Goal: Understand process/instructions

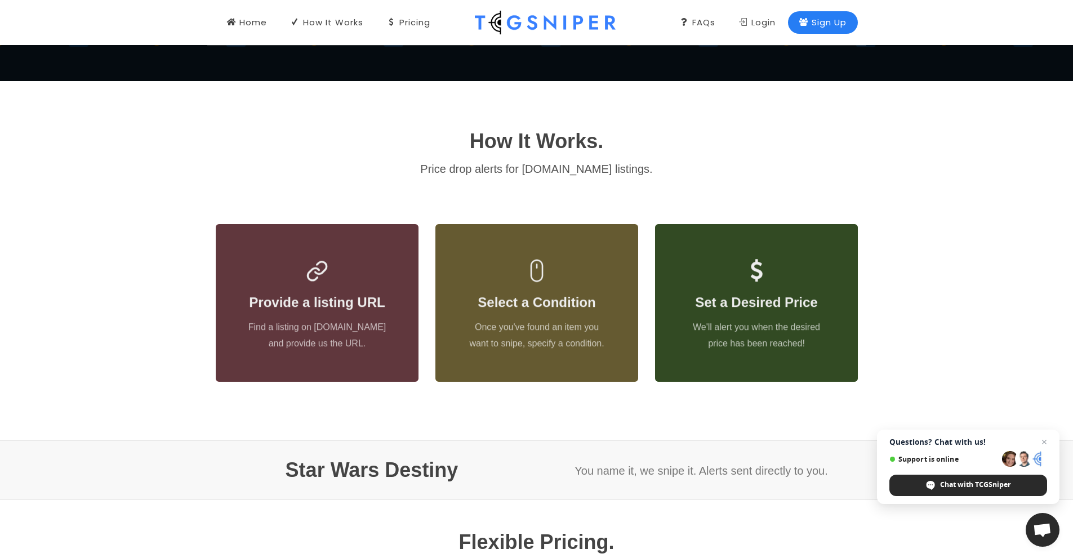
scroll to position [555, 0]
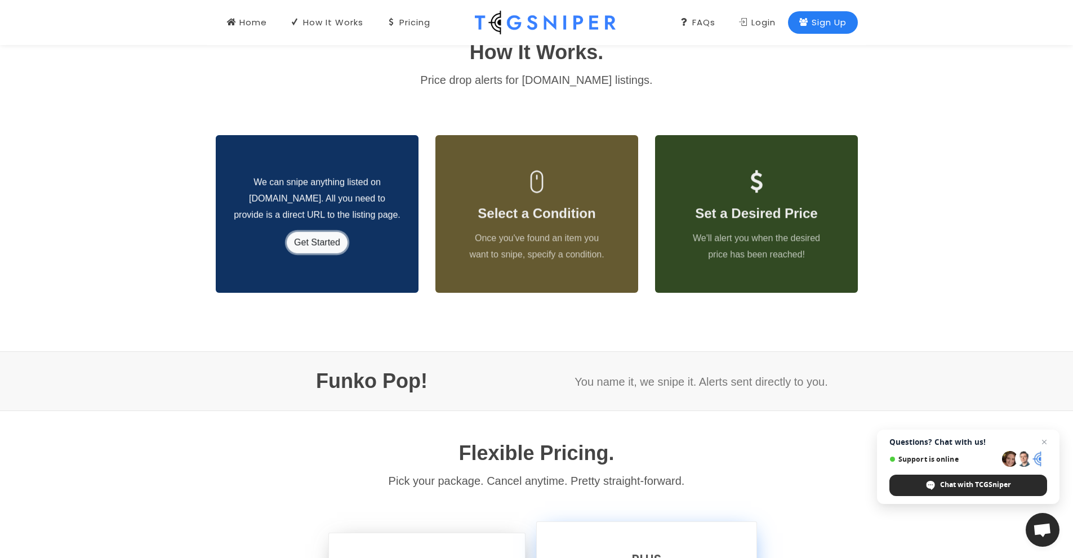
click at [312, 245] on link "Get Started" at bounding box center [317, 242] width 61 height 21
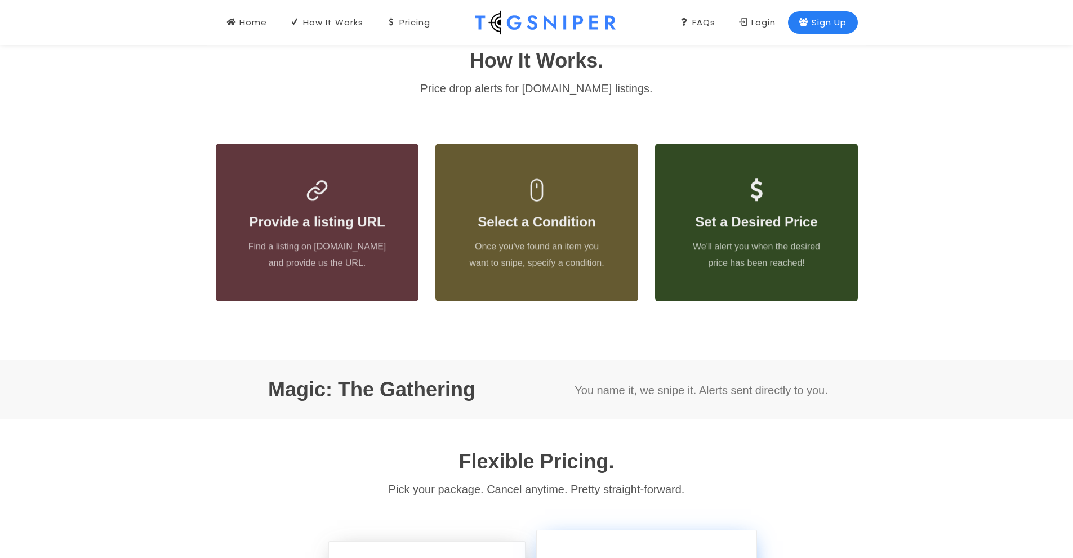
scroll to position [545, 0]
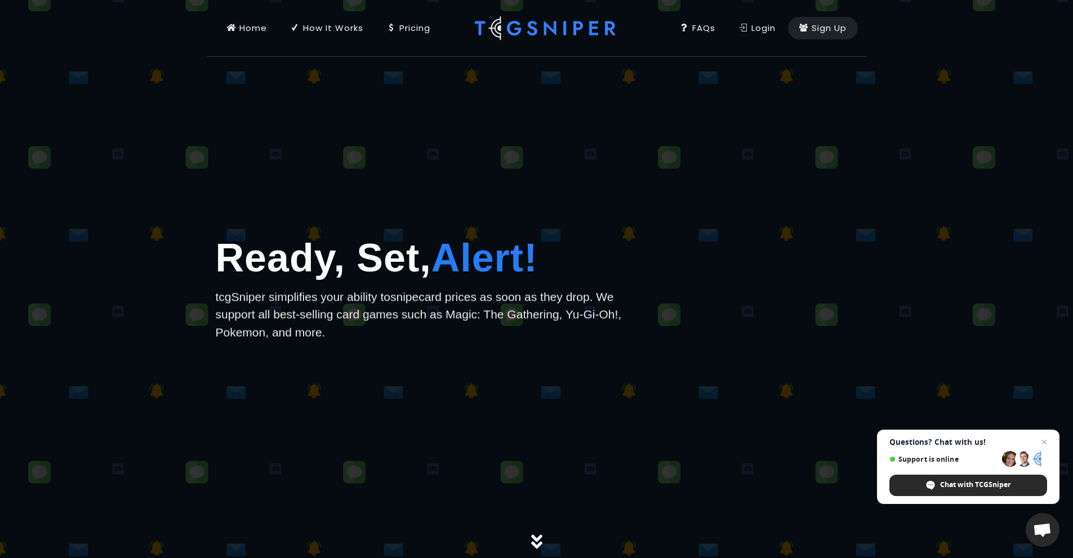
click at [347, 32] on div "How It Works" at bounding box center [327, 28] width 73 height 12
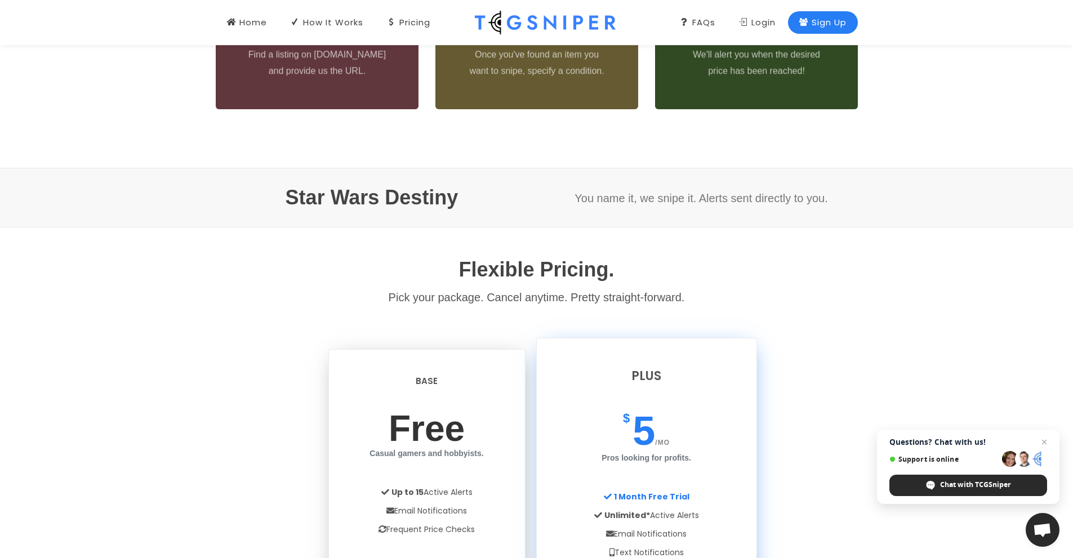
scroll to position [907, 0]
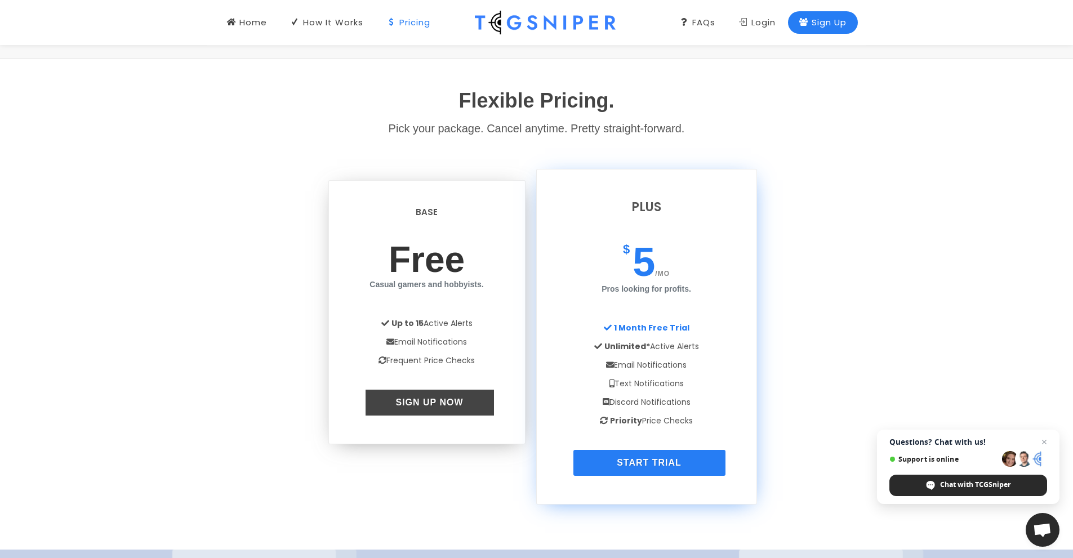
click at [439, 405] on link "Sign Up Now" at bounding box center [429, 403] width 128 height 26
